Goal: Find specific page/section: Find specific page/section

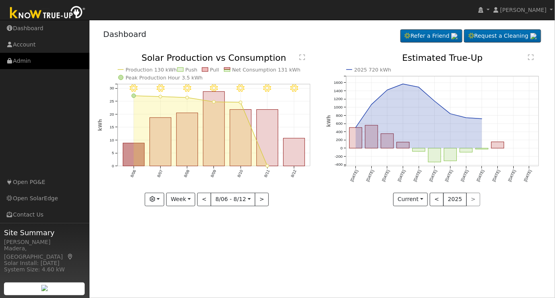
click at [24, 57] on link "Admin" at bounding box center [45, 61] width 90 height 16
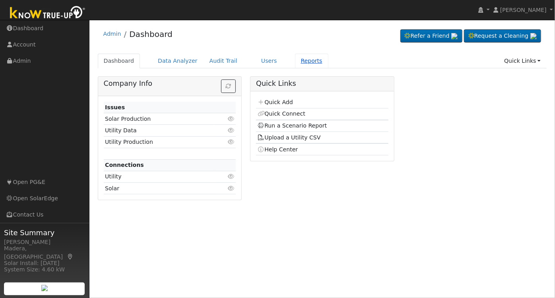
click at [295, 60] on link "Reports" at bounding box center [311, 61] width 33 height 15
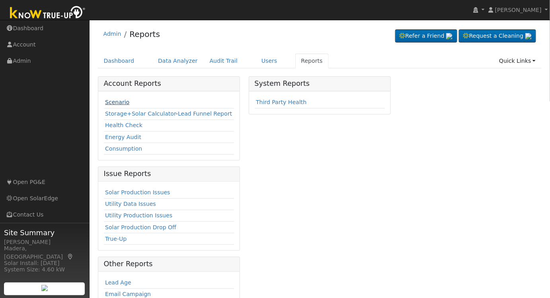
click at [118, 101] on link "Scenario" at bounding box center [117, 102] width 24 height 6
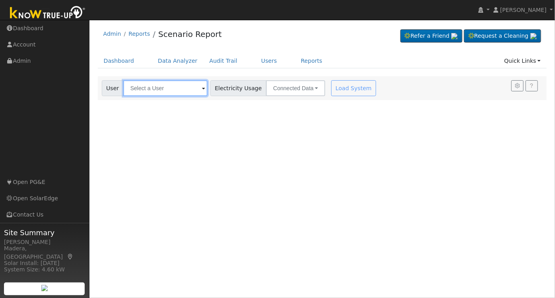
click at [163, 88] on input "text" at bounding box center [165, 88] width 84 height 16
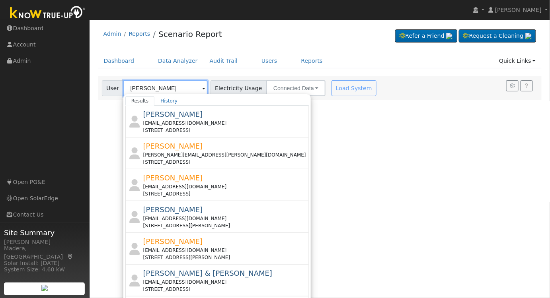
type input "christopher robles"
click at [348, 157] on div "User Profile First name Last name Email Email Notifications No Emails No Emails…" at bounding box center [320, 159] width 460 height 279
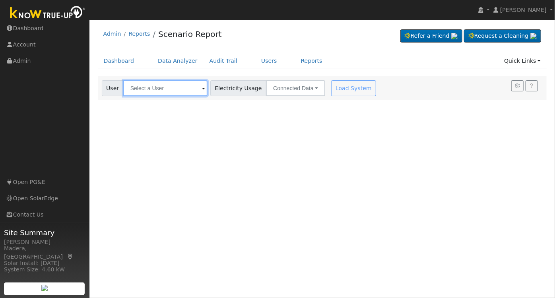
click at [173, 83] on input "text" at bounding box center [165, 88] width 84 height 16
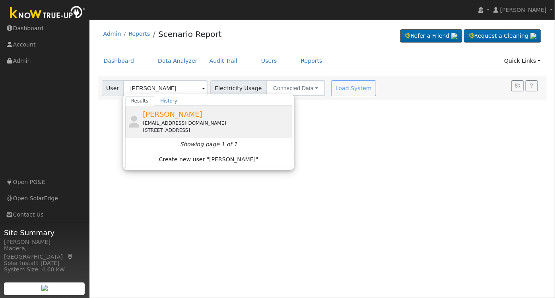
click at [205, 127] on div "6090 East Alta Avenue, Fresno, CA 93727" at bounding box center [217, 130] width 148 height 7
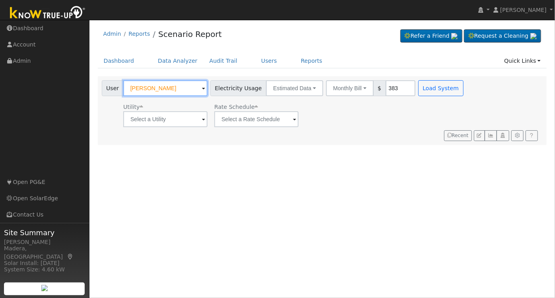
click at [192, 88] on input "Christopher Robles" at bounding box center [165, 88] width 84 height 16
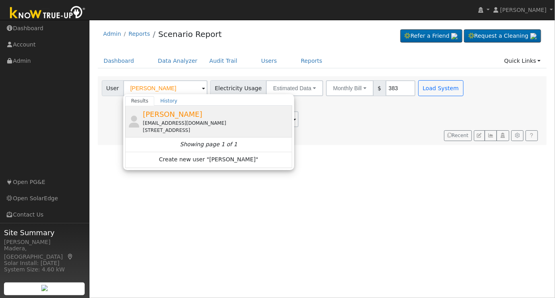
click at [222, 121] on div "sky708485@gmail.com" at bounding box center [217, 123] width 148 height 7
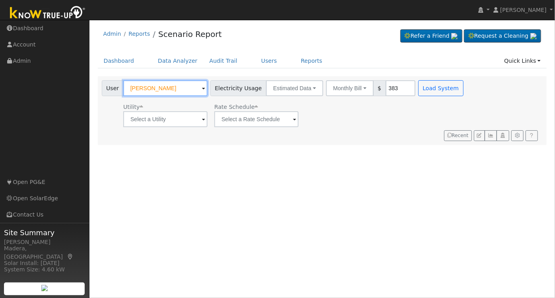
click at [181, 92] on input "Devinder Sandhu" at bounding box center [165, 88] width 84 height 16
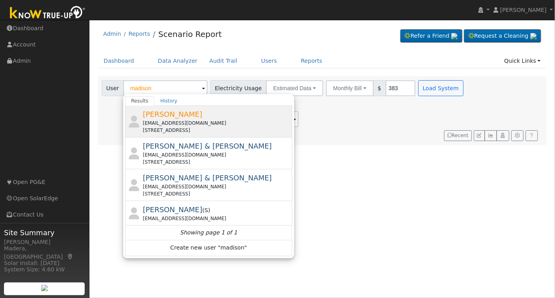
click at [236, 130] on div "304 Spring Place, Lemoore, CA 93245" at bounding box center [217, 130] width 148 height 7
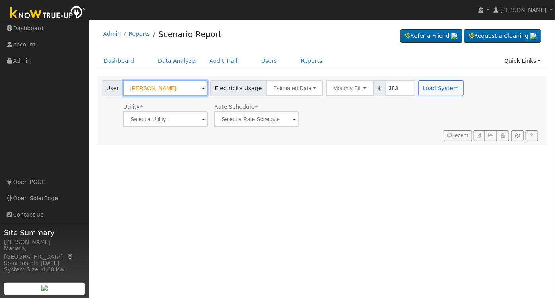
click at [174, 86] on input "Madison Brun" at bounding box center [165, 88] width 84 height 16
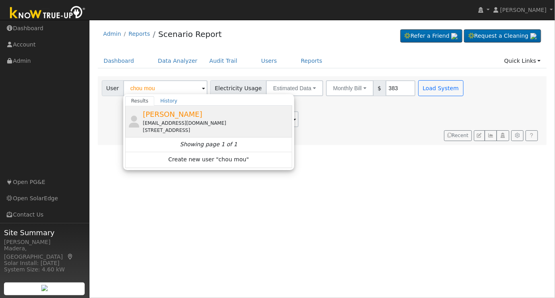
click at [189, 123] on div "choumoua@ymail.com" at bounding box center [217, 123] width 148 height 7
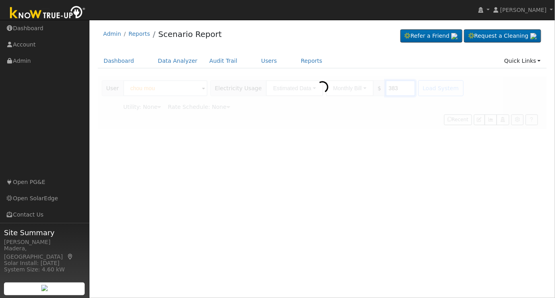
type input "Chou Moua"
